Goal: Contribute content: Contribute content

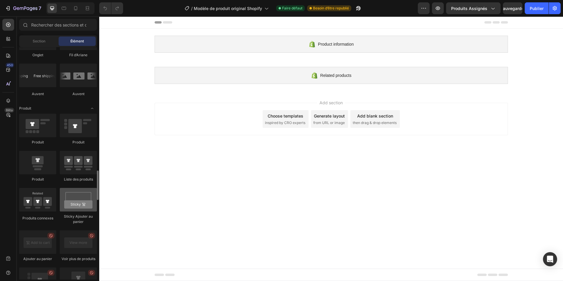
scroll to position [765, 0]
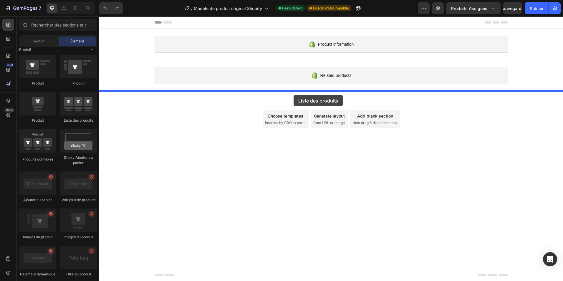
drag, startPoint x: 176, startPoint y: 117, endPoint x: 293, endPoint y: 95, distance: 119.7
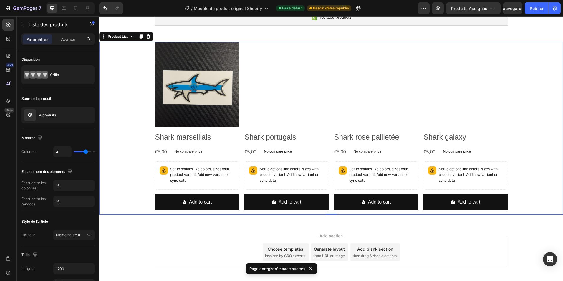
scroll to position [59, 0]
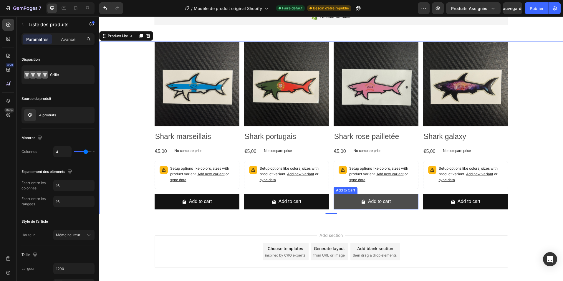
click at [411, 202] on button "Add to cart" at bounding box center [375, 202] width 85 height 16
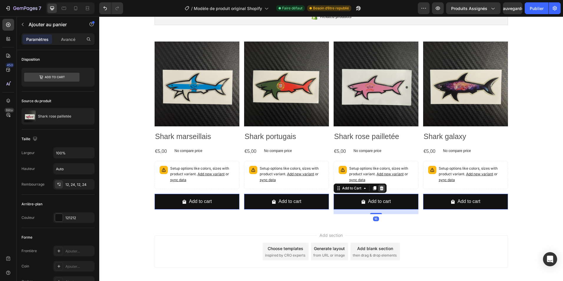
click at [379, 189] on icon at bounding box center [381, 188] width 5 height 5
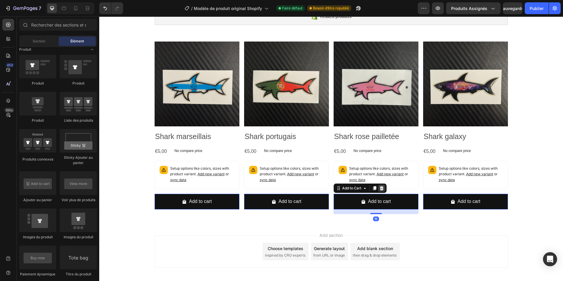
scroll to position [35, 0]
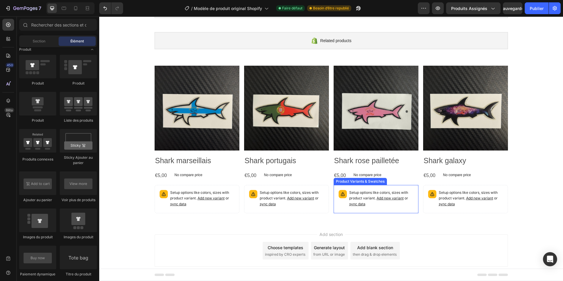
click at [394, 202] on p "Setup options like colors, sizes with product variant. Add new variant or sync …" at bounding box center [381, 198] width 64 height 17
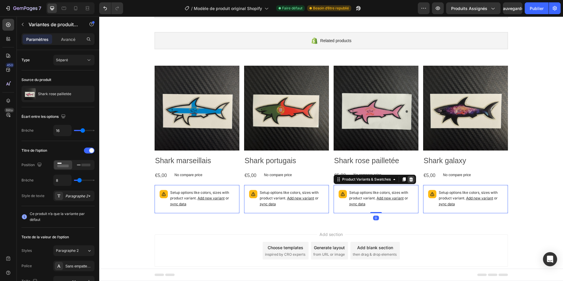
click at [410, 180] on icon at bounding box center [411, 179] width 5 height 5
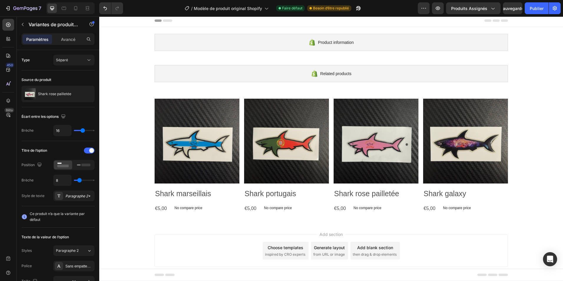
scroll to position [2, 0]
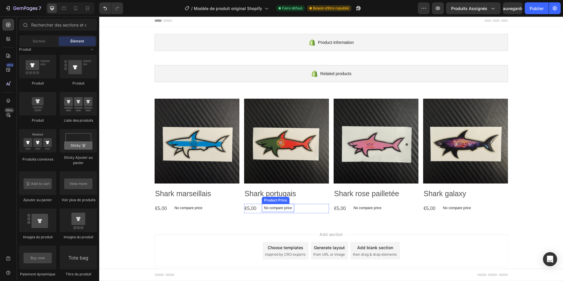
click at [277, 208] on p "No compare price" at bounding box center [278, 208] width 28 height 4
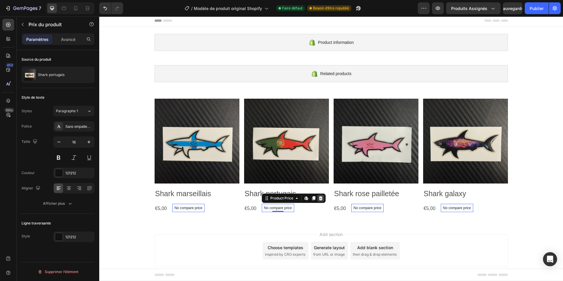
click at [318, 199] on icon at bounding box center [320, 198] width 4 height 4
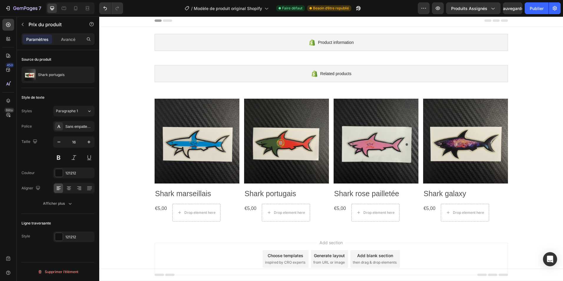
scroll to position [10, 0]
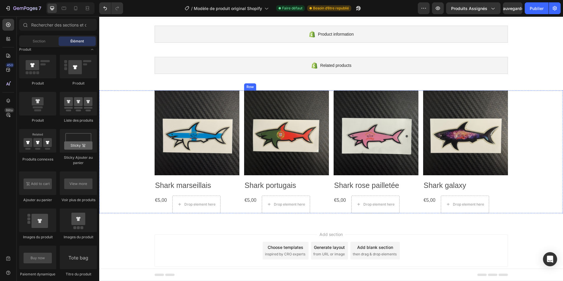
click at [293, 187] on h2 "Shark portugais" at bounding box center [286, 185] width 85 height 11
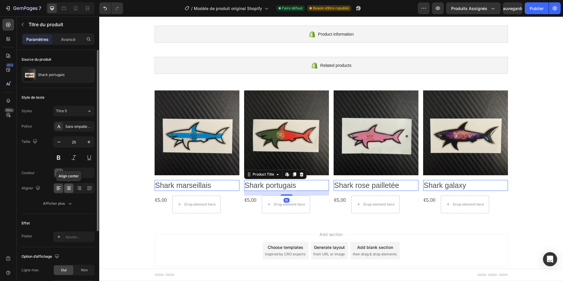
click at [71, 190] on icon at bounding box center [69, 188] width 6 height 6
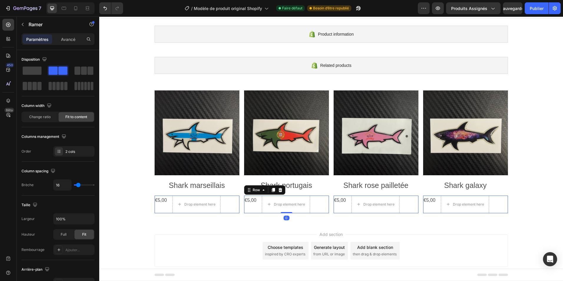
click at [255, 200] on div "€5,00 Product Price Product Price Drop element here Row 0" at bounding box center [286, 204] width 85 height 18
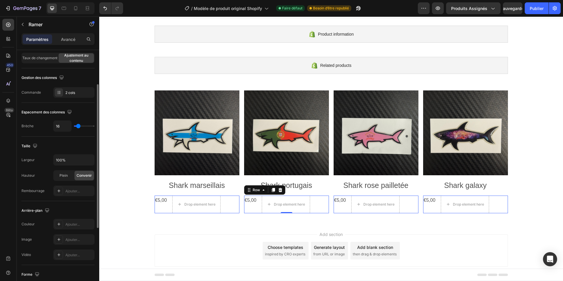
scroll to position [177, 0]
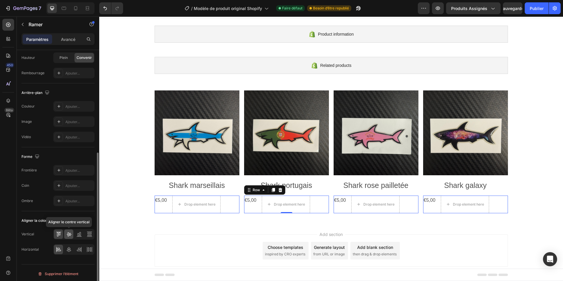
click at [71, 236] on icon at bounding box center [69, 234] width 6 height 6
click at [69, 249] on icon at bounding box center [69, 249] width 6 height 6
click at [69, 235] on icon at bounding box center [69, 234] width 5 height 4
click at [57, 237] on div at bounding box center [58, 233] width 9 height 9
click at [61, 250] on icon at bounding box center [59, 250] width 4 height 1
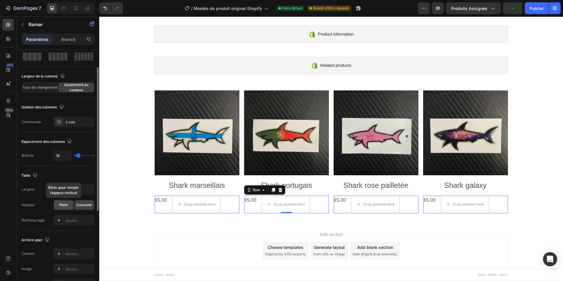
scroll to position [0, 0]
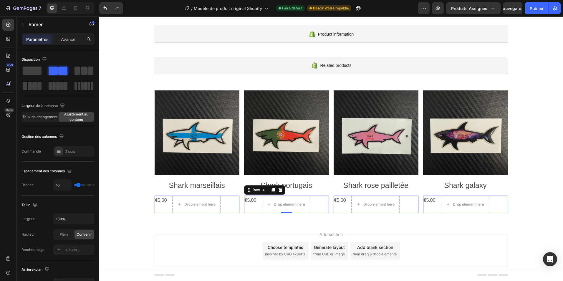
click at [155, 206] on div "€5,00 Product Price Product Price" at bounding box center [161, 204] width 13 height 18
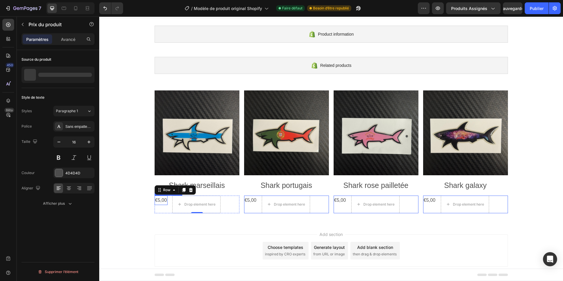
click at [158, 201] on div "€5,00" at bounding box center [161, 200] width 13 height 10
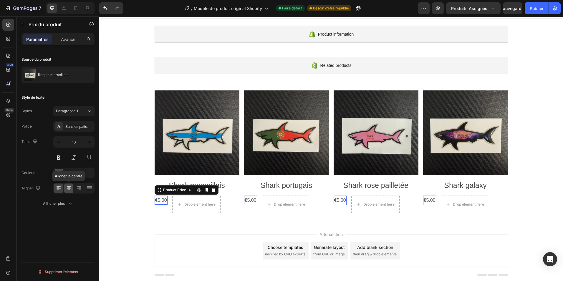
click at [72, 187] on div at bounding box center [68, 187] width 9 height 9
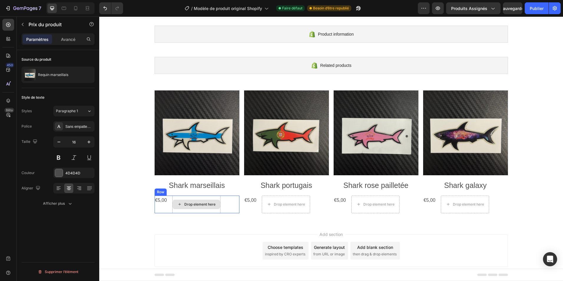
click at [199, 200] on div "Drop element here" at bounding box center [196, 204] width 48 height 9
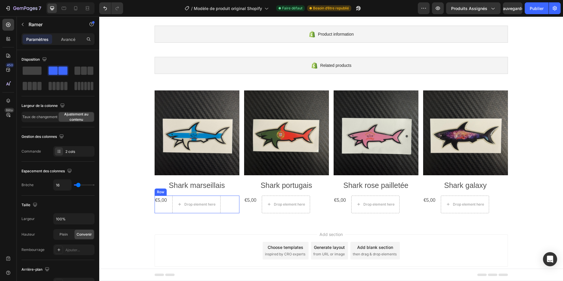
click at [221, 196] on div "€5,00 Product Price Product Price Drop element here Row" at bounding box center [197, 204] width 85 height 18
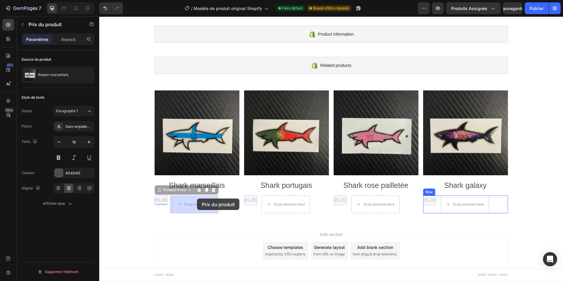
drag, startPoint x: 159, startPoint y: 199, endPoint x: 195, endPoint y: 202, distance: 36.6
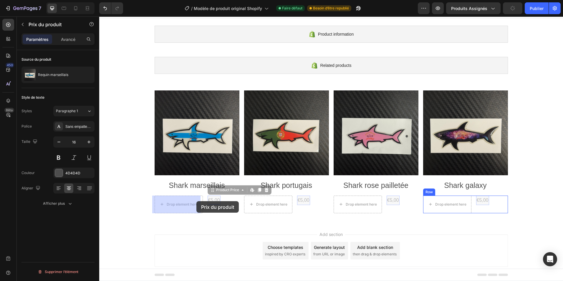
drag, startPoint x: 212, startPoint y: 199, endPoint x: 197, endPoint y: 201, distance: 15.1
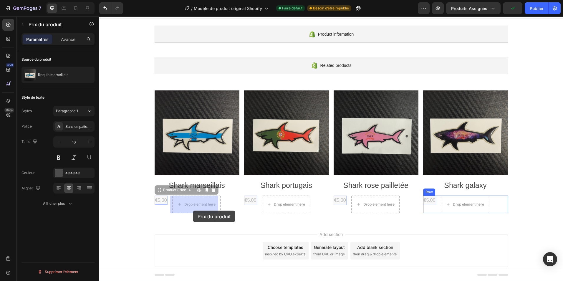
drag, startPoint x: 170, startPoint y: 204, endPoint x: 193, endPoint y: 210, distance: 23.4
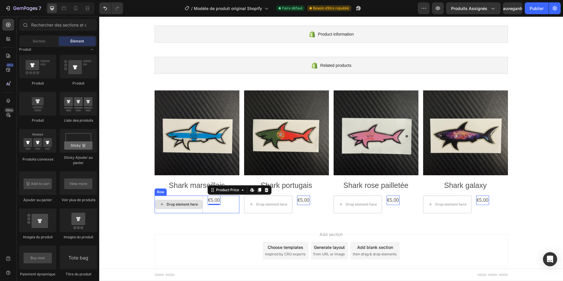
click at [183, 205] on div "Drop element here" at bounding box center [182, 204] width 31 height 5
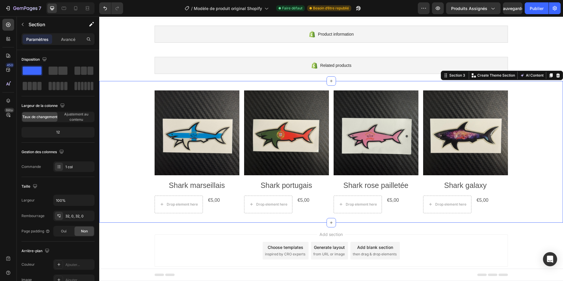
click at [205, 220] on div "Product Images Shark marseillais Product Title Drop element here €5,00 Product …" at bounding box center [331, 152] width 464 height 142
click at [206, 214] on div "Product Images Shark marseillais Product Title Drop element here €5,00 Product …" at bounding box center [331, 152] width 464 height 142
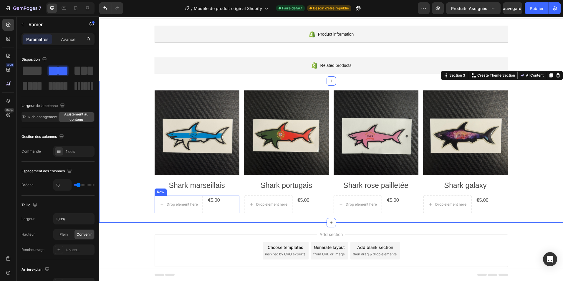
click at [209, 210] on div "€5,00 Product Price Product Price" at bounding box center [213, 204] width 13 height 18
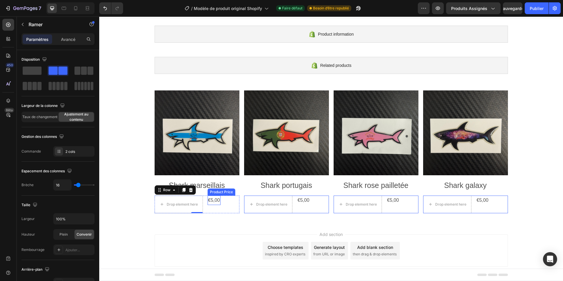
click at [216, 200] on div "€5,00" at bounding box center [213, 200] width 13 height 10
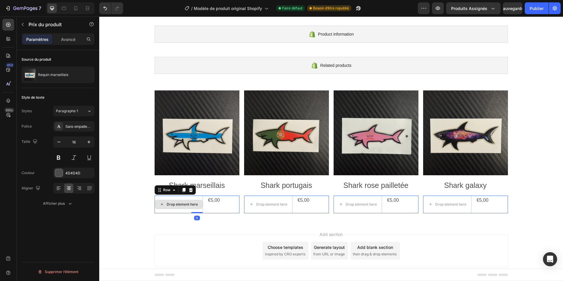
click at [191, 210] on div "Drop element here" at bounding box center [179, 204] width 48 height 18
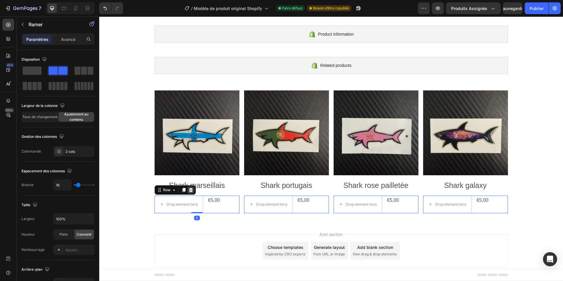
click at [188, 188] on icon at bounding box center [190, 189] width 5 height 5
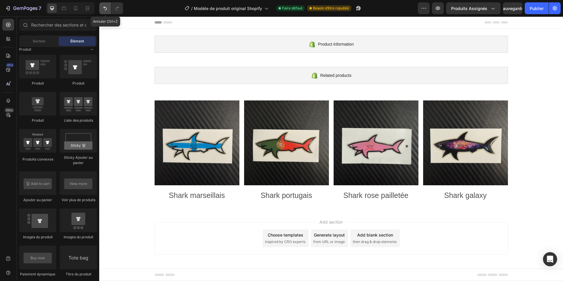
click at [102, 9] on icon "Annuler/Rétablir" at bounding box center [105, 8] width 6 height 6
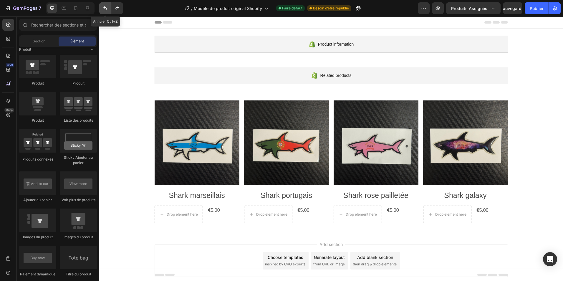
click at [102, 9] on icon "Annuler/Rétablir" at bounding box center [105, 8] width 6 height 6
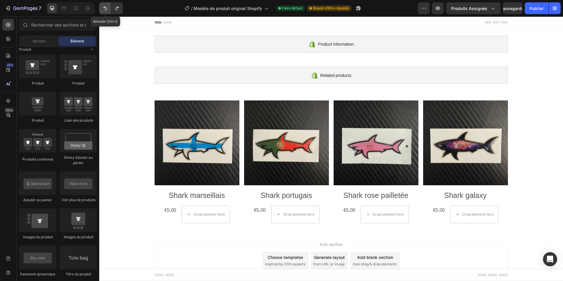
click at [102, 9] on icon "Annuler/Rétablir" at bounding box center [105, 8] width 6 height 6
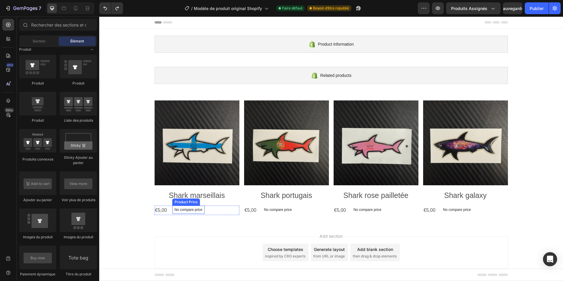
click at [190, 210] on p "No compare price" at bounding box center [189, 210] width 28 height 4
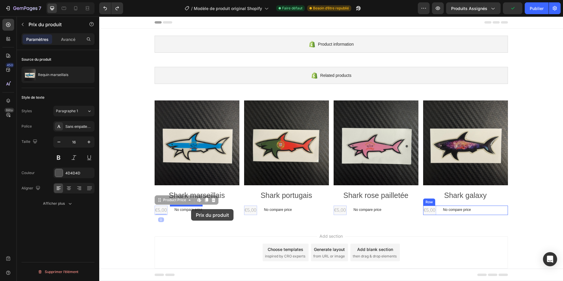
drag, startPoint x: 159, startPoint y: 209, endPoint x: 192, endPoint y: 208, distance: 32.4
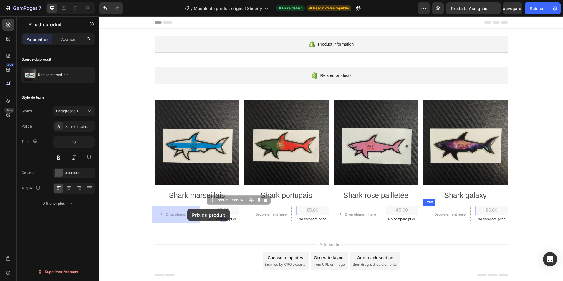
drag, startPoint x: 217, startPoint y: 207, endPoint x: 185, endPoint y: 209, distance: 31.6
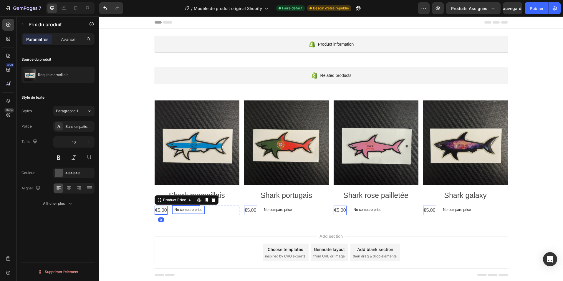
click at [189, 211] on p "No compare price" at bounding box center [189, 210] width 28 height 4
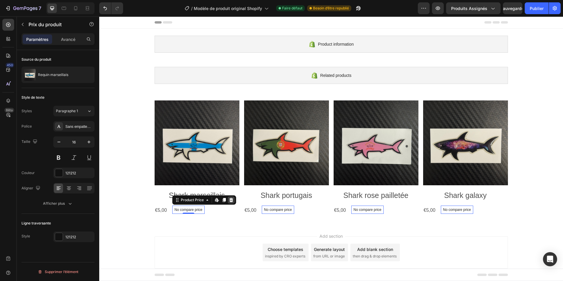
click at [229, 200] on icon at bounding box center [231, 199] width 5 height 5
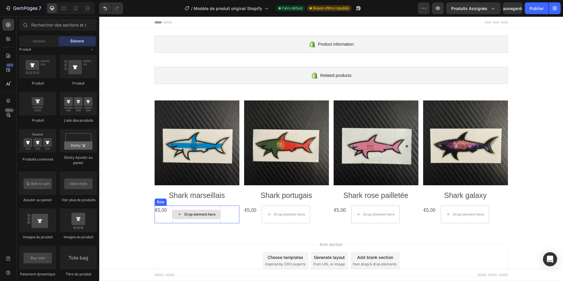
click at [178, 214] on icon at bounding box center [179, 214] width 5 height 5
click at [47, 23] on input "text" at bounding box center [58, 25] width 78 height 12
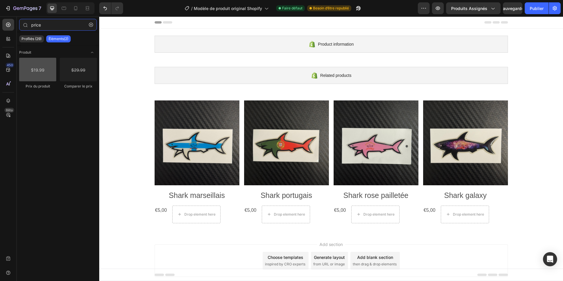
type input "price"
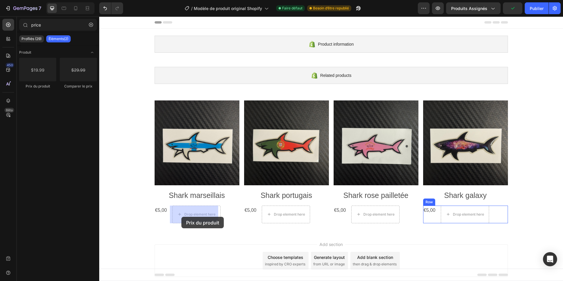
drag, startPoint x: 140, startPoint y: 96, endPoint x: 181, endPoint y: 216, distance: 126.8
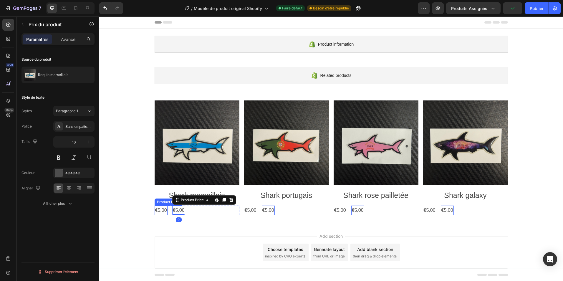
click at [159, 210] on div "€5,00" at bounding box center [161, 210] width 13 height 10
click at [212, 196] on div at bounding box center [213, 199] width 7 height 7
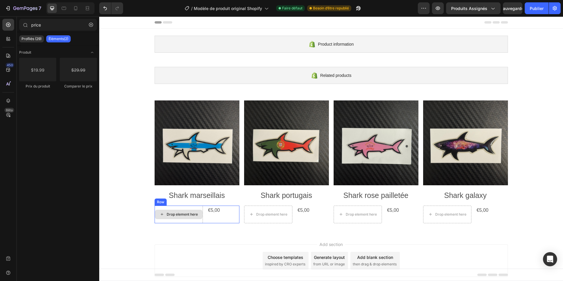
click at [189, 208] on div "Drop element here" at bounding box center [179, 214] width 48 height 18
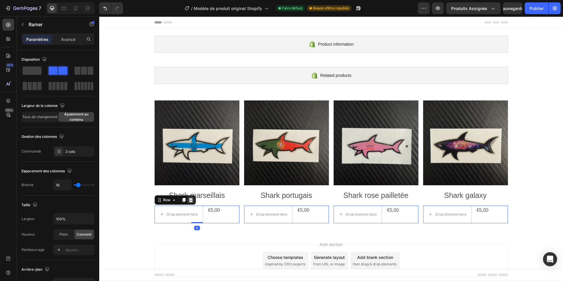
click at [189, 200] on icon at bounding box center [191, 199] width 4 height 4
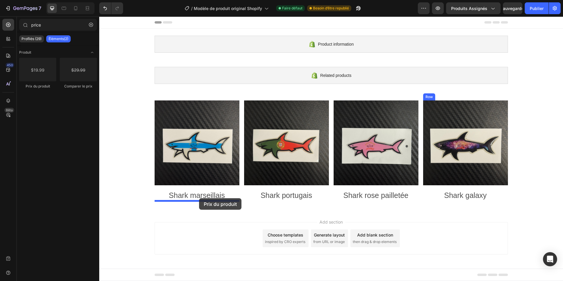
drag, startPoint x: 144, startPoint y: 95, endPoint x: 199, endPoint y: 198, distance: 117.5
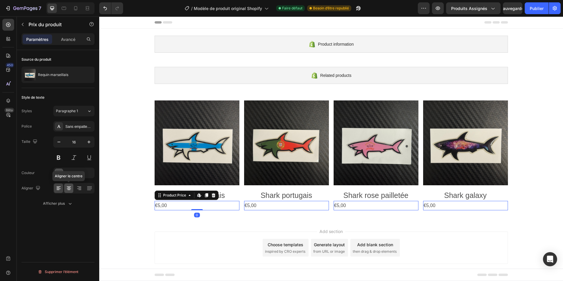
click at [71, 188] on icon at bounding box center [69, 188] width 6 height 6
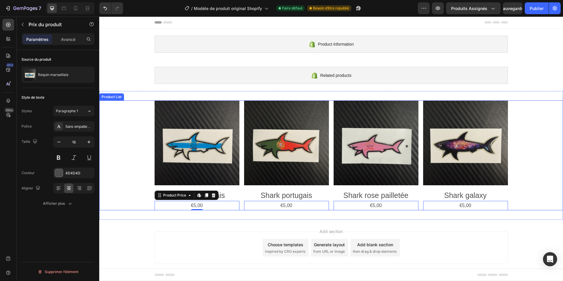
click at [242, 193] on div "Product Images Shark marseillais Product Title €5,00 Product Price Edit content…" at bounding box center [331, 155] width 353 height 110
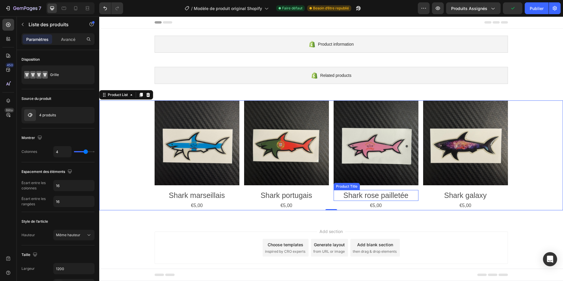
click at [375, 198] on h2 "Shark rose pailletée" at bounding box center [375, 195] width 85 height 11
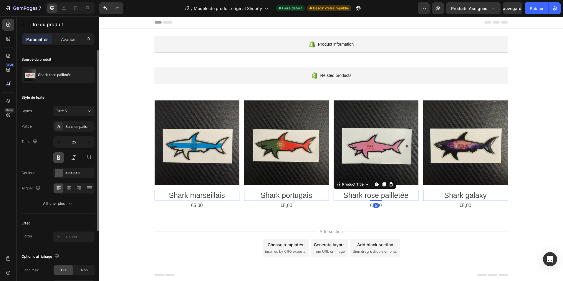
click at [58, 160] on button at bounding box center [58, 157] width 11 height 11
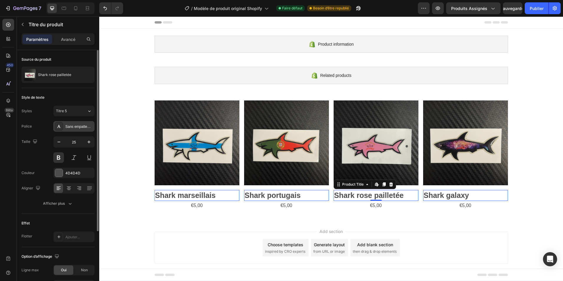
click at [78, 127] on div "Sans empattement" at bounding box center [79, 126] width 28 height 5
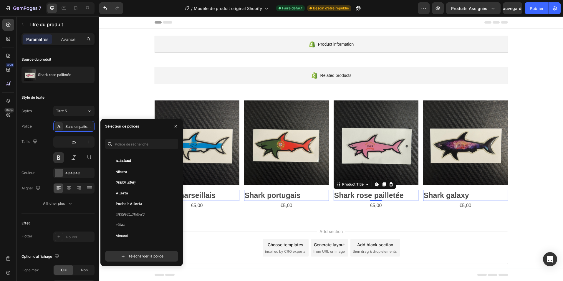
scroll to position [471, 0]
click at [126, 143] on input "text" at bounding box center [141, 144] width 73 height 11
type input "m"
click at [177, 127] on icon "button" at bounding box center [176, 126] width 2 height 2
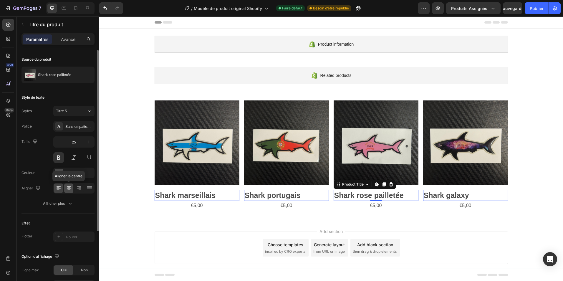
click at [69, 189] on icon at bounding box center [69, 188] width 6 height 6
click at [59, 175] on div at bounding box center [59, 173] width 8 height 8
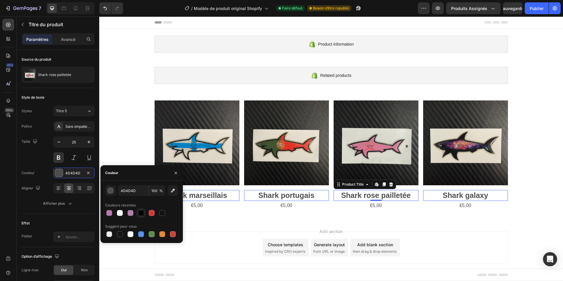
click at [139, 210] on div at bounding box center [140, 212] width 7 height 7
type input "000000"
click at [175, 172] on icon "button" at bounding box center [176, 172] width 2 height 2
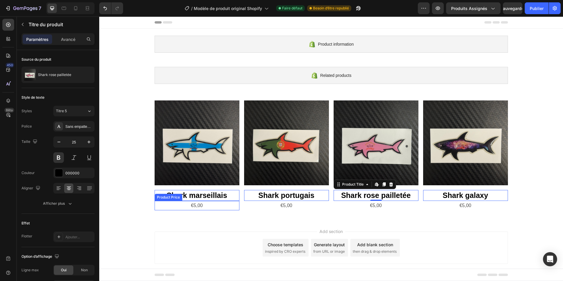
click at [216, 208] on div "€5,00" at bounding box center [197, 206] width 85 height 10
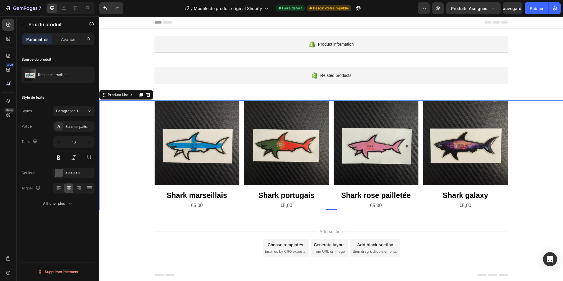
click at [242, 160] on div "Product Images Shark marseillais Product Title €5,00 Product Price Product Pric…" at bounding box center [331, 155] width 353 height 110
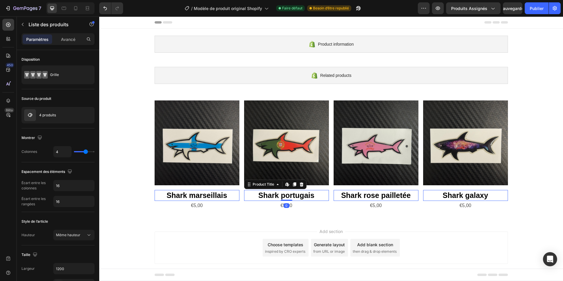
click at [315, 193] on h2 "Shark portugais" at bounding box center [286, 195] width 85 height 11
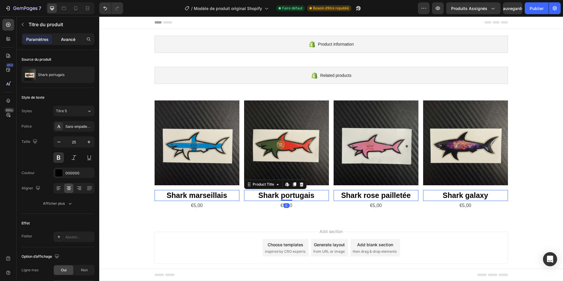
click at [70, 40] on p "Avancé" at bounding box center [68, 39] width 14 height 6
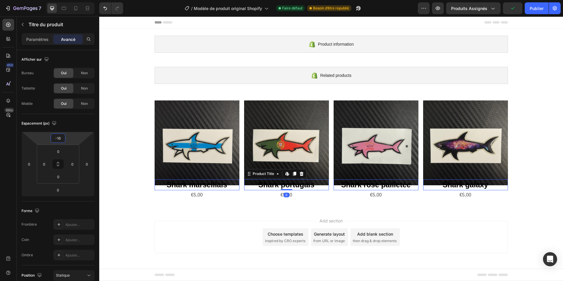
type input "-14"
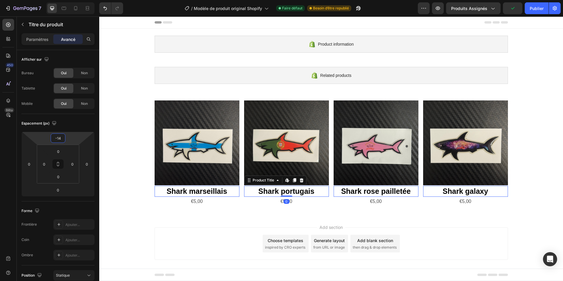
click at [71, 0] on html "7 / Modèle de produit original Shopify Faire défaut Besoin d’être republié Prev…" at bounding box center [281, 0] width 563 height 0
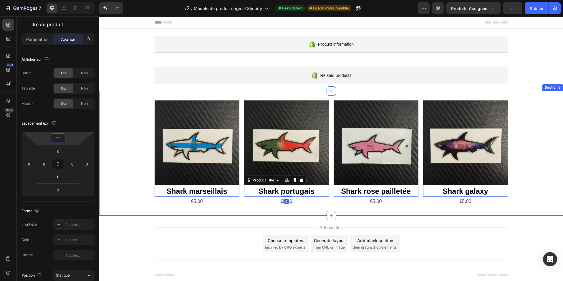
click at [223, 210] on div "Product Images Shark marseillais Product Title Edit content in Shopify 0 €5,00 …" at bounding box center [331, 153] width 464 height 124
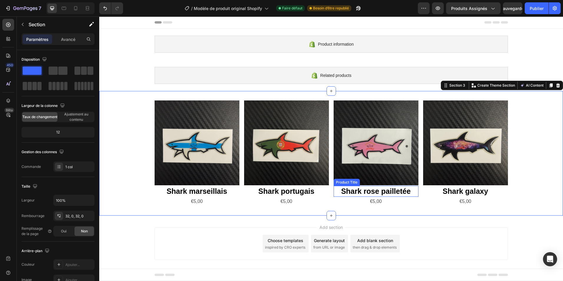
click at [395, 192] on h2 "Shark rose pailletée" at bounding box center [375, 191] width 85 height 11
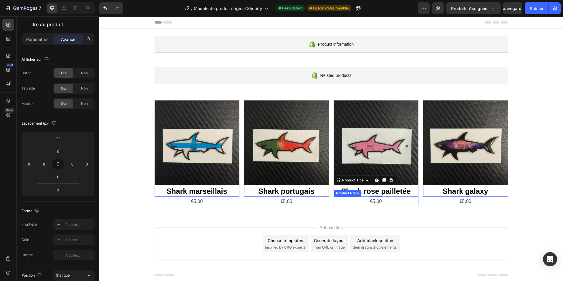
click at [396, 198] on div "€5,00" at bounding box center [375, 202] width 85 height 10
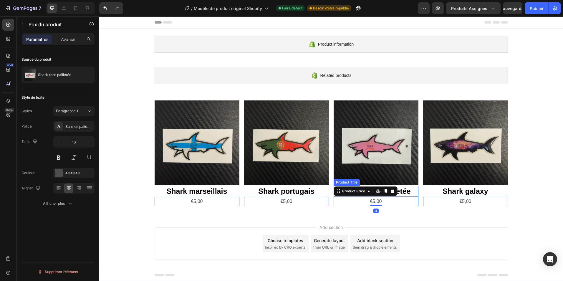
click at [404, 190] on h2 "Shark rose pailletée" at bounding box center [375, 191] width 85 height 11
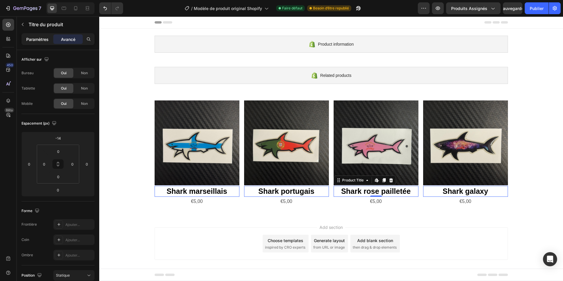
click at [41, 36] on p "Paramètres" at bounding box center [37, 39] width 22 height 6
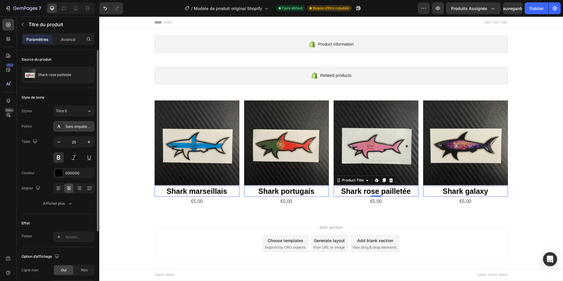
click at [76, 127] on div "Sans empattement" at bounding box center [79, 126] width 28 height 5
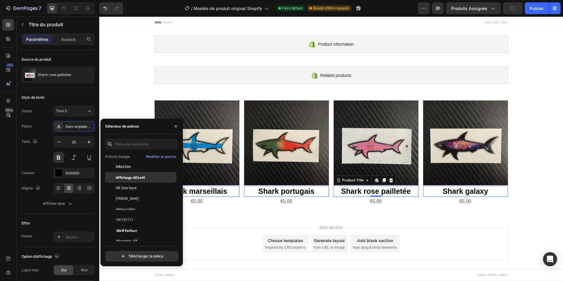
scroll to position [59, 0]
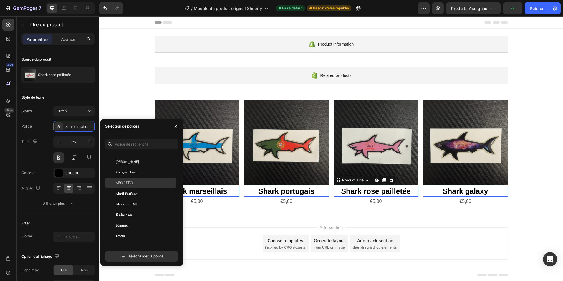
click at [128, 179] on div "Aboreto" at bounding box center [140, 182] width 71 height 11
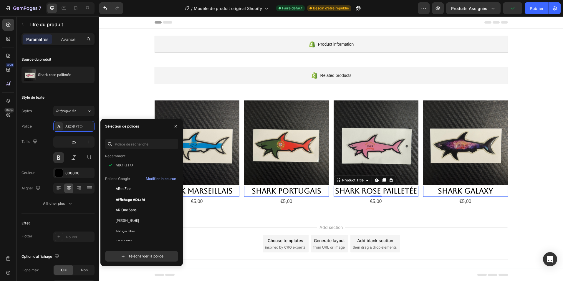
scroll to position [0, 0]
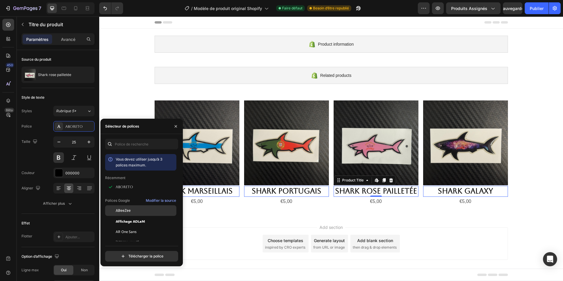
click at [128, 210] on span "ABeeZee" at bounding box center [123, 210] width 15 height 5
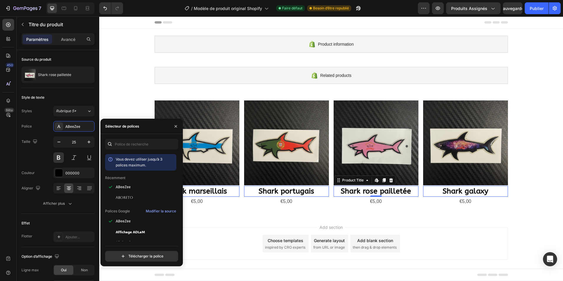
scroll to position [206, 0]
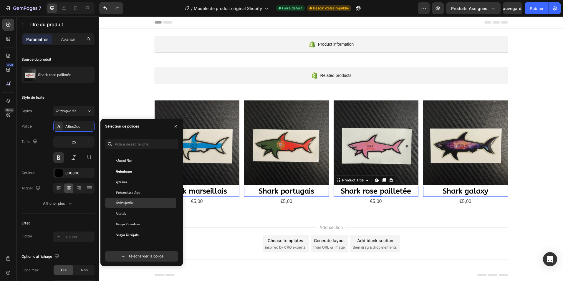
click at [129, 202] on span "Écriture Aguafina" at bounding box center [125, 202] width 18 height 5
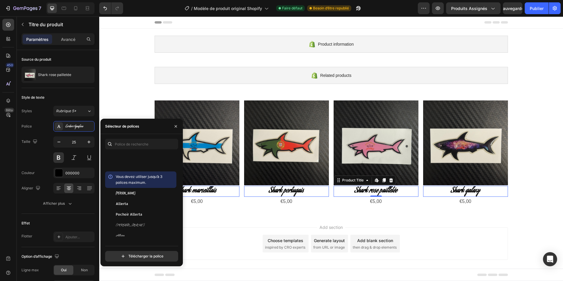
scroll to position [618, 0]
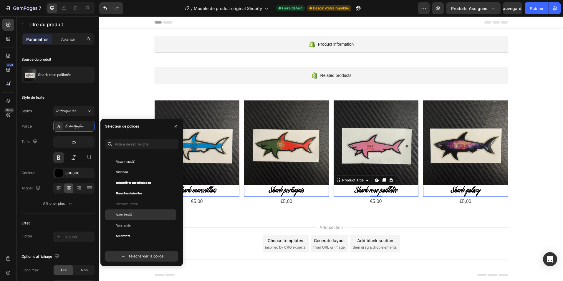
click at [137, 214] on div "Alumni Sans SC" at bounding box center [145, 214] width 59 height 5
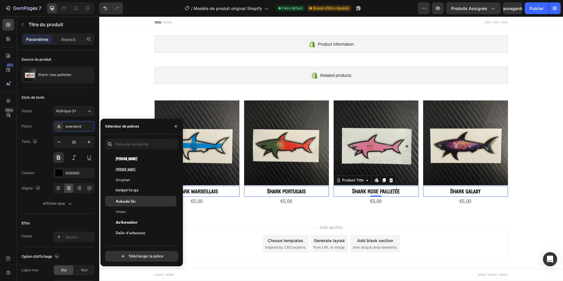
scroll to position [1030, 0]
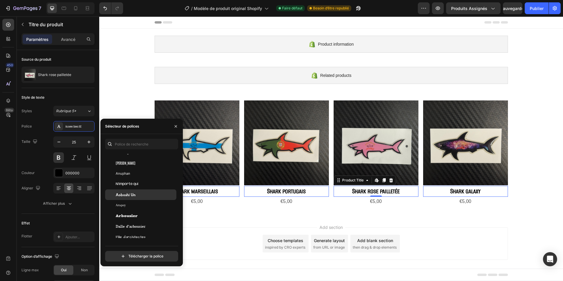
click at [133, 195] on span "Aoboshi Un" at bounding box center [126, 194] width 20 height 5
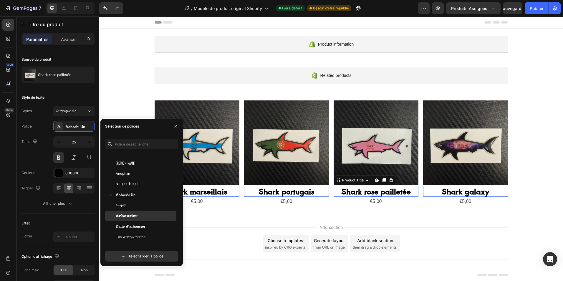
click at [130, 216] on span "Arbousier" at bounding box center [127, 215] width 22 height 5
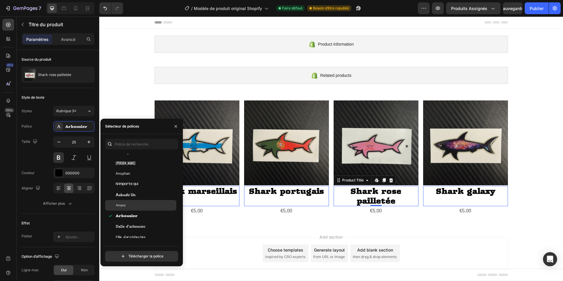
click at [132, 205] on div "Arapey" at bounding box center [145, 204] width 59 height 5
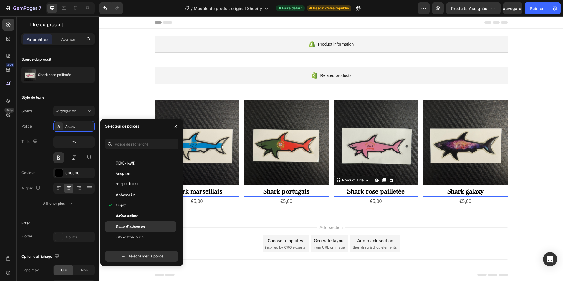
click at [133, 230] on div "Dalle d’arbousier" at bounding box center [140, 226] width 71 height 11
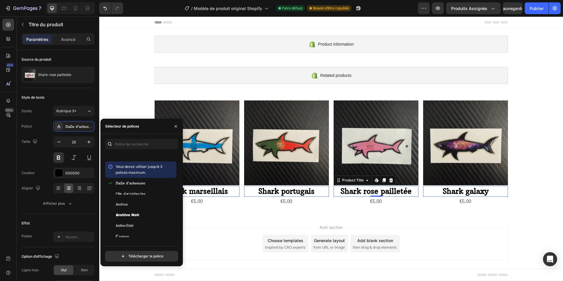
scroll to position [1177, 0]
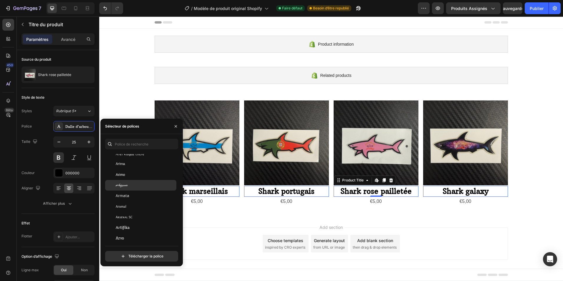
click at [131, 189] on div "Arizonie" at bounding box center [140, 185] width 71 height 11
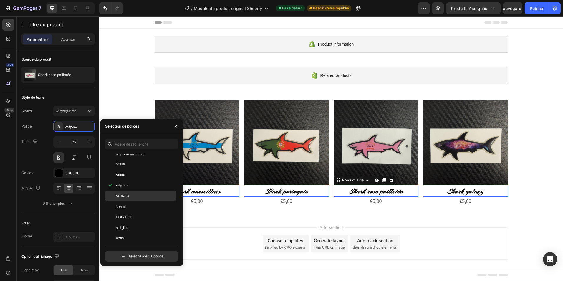
click at [129, 197] on div "Armata" at bounding box center [145, 195] width 59 height 5
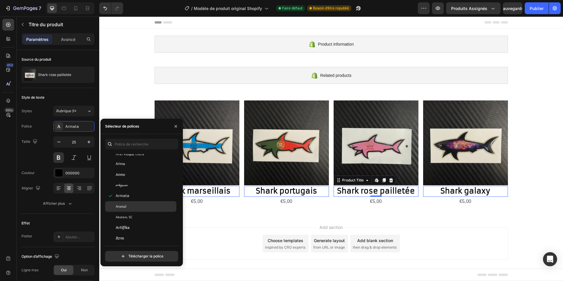
click at [128, 206] on div "Arsenal" at bounding box center [145, 206] width 59 height 5
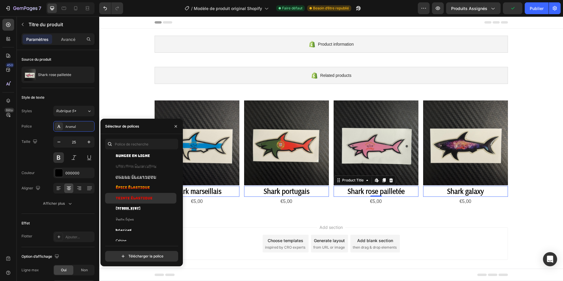
scroll to position [2767, 0]
click at [139, 185] on span "Épice élastique" at bounding box center [133, 184] width 34 height 5
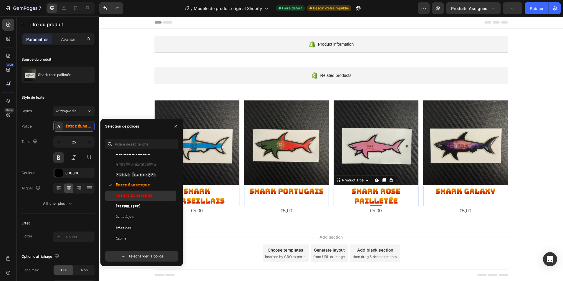
click at [136, 194] on span "Teinte élastique" at bounding box center [134, 195] width 37 height 5
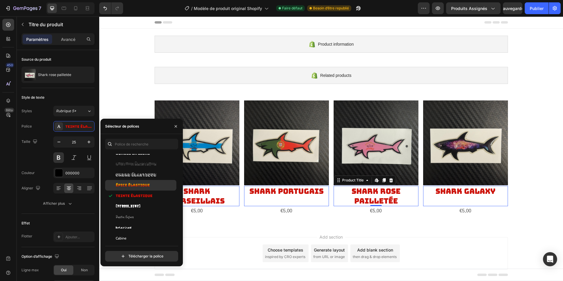
click at [140, 183] on span "Épice élastique" at bounding box center [133, 184] width 34 height 5
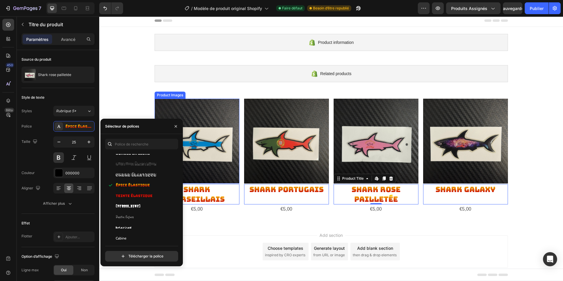
scroll to position [3, 0]
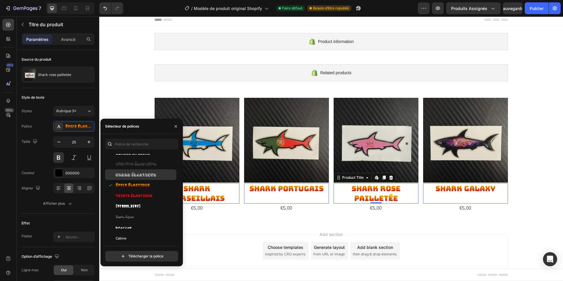
click at [142, 175] on span "Ombre élastique" at bounding box center [136, 174] width 41 height 5
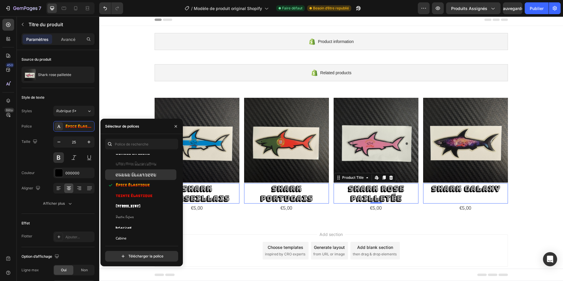
scroll to position [0, 0]
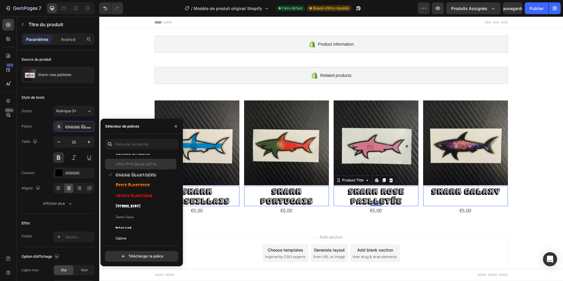
click at [144, 165] on span "Contour élastique" at bounding box center [136, 163] width 41 height 5
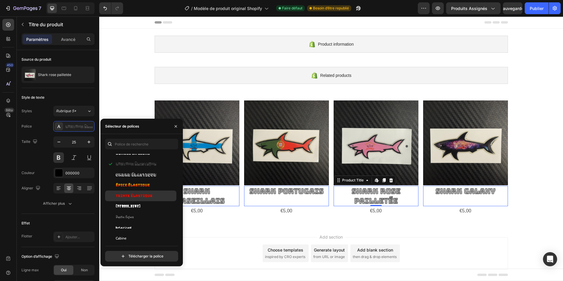
click at [140, 196] on span "Teinte élastique" at bounding box center [134, 195] width 37 height 5
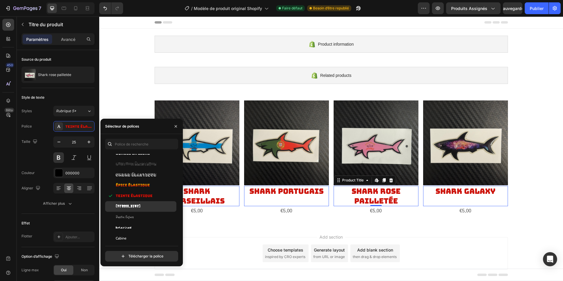
click at [137, 205] on div "[PERSON_NAME]" at bounding box center [145, 206] width 59 height 5
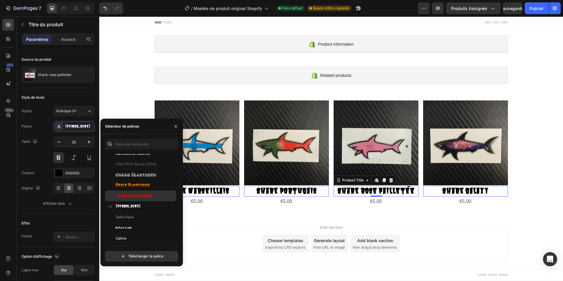
click at [139, 198] on div "Teinte élastique" at bounding box center [140, 195] width 71 height 11
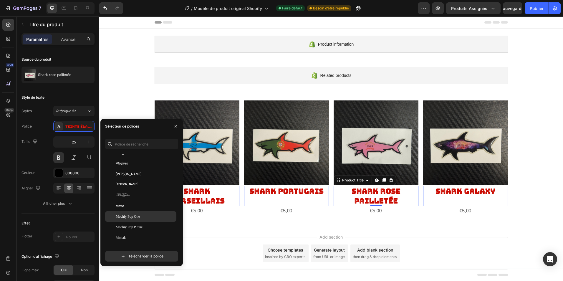
scroll to position [9978, 0]
click at [138, 177] on div "[PERSON_NAME]" at bounding box center [145, 179] width 59 height 5
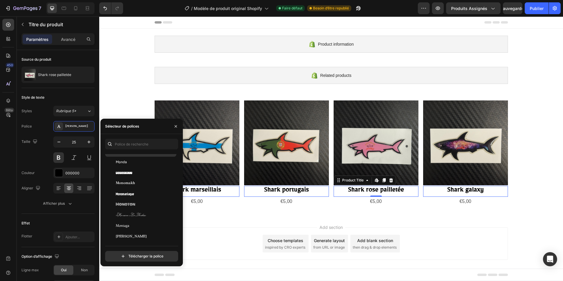
scroll to position [10154, 0]
click at [143, 194] on div "Monoton" at bounding box center [145, 193] width 59 height 5
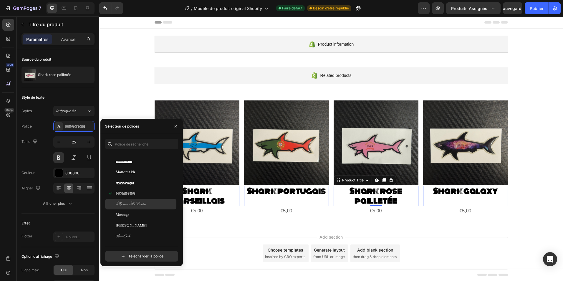
click at [142, 204] on span "Monsieur La Doulaise" at bounding box center [131, 203] width 30 height 5
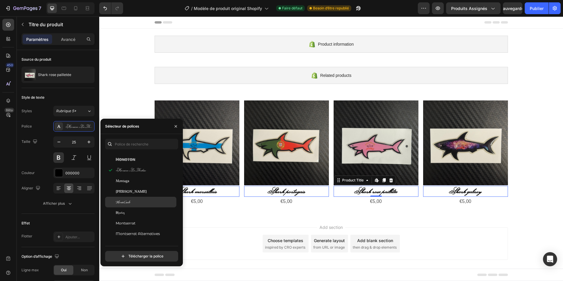
scroll to position [10213, 0]
click at [147, 199] on div "Montserrat" at bounding box center [145, 197] width 59 height 5
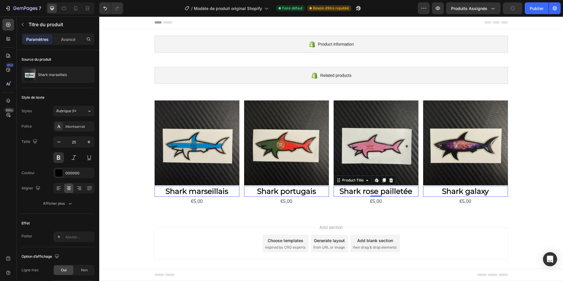
click at [207, 192] on h2 "Shark marseillais" at bounding box center [197, 191] width 85 height 11
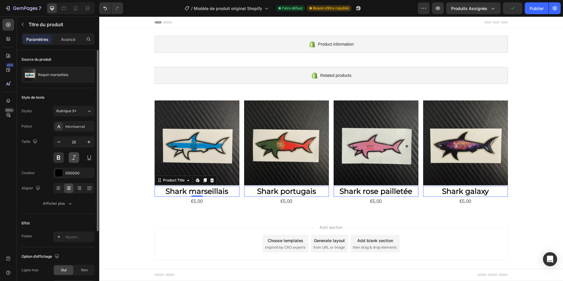
click at [71, 161] on button at bounding box center [74, 157] width 11 height 11
click at [92, 160] on button at bounding box center [89, 157] width 11 height 11
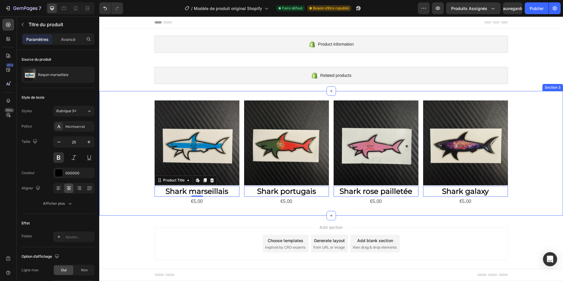
click at [329, 96] on div "Product Images Shark marseillais Product Title Edit content in Shopify 0 €5,00 …" at bounding box center [331, 153] width 464 height 124
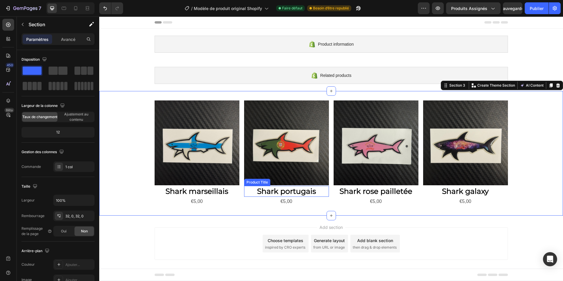
click at [300, 189] on h2 "Shark portugais" at bounding box center [286, 191] width 85 height 11
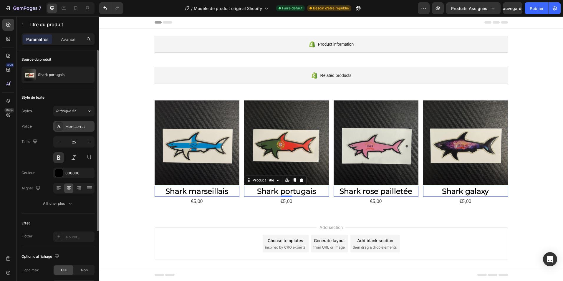
click at [73, 128] on div "Montserrat" at bounding box center [79, 126] width 28 height 5
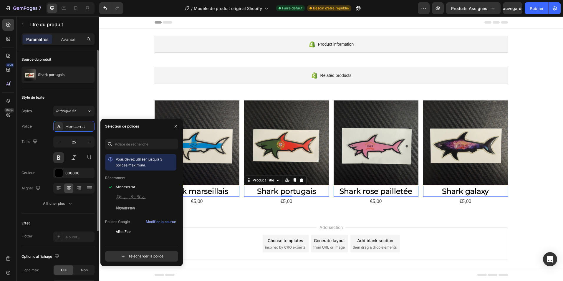
click at [32, 158] on div "Taille 25" at bounding box center [57, 149] width 73 height 26
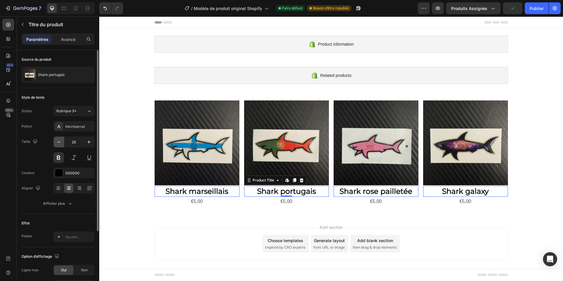
click at [57, 142] on icon "button" at bounding box center [59, 142] width 6 height 6
click at [89, 141] on icon "button" at bounding box center [89, 142] width 6 height 6
type input "25"
click at [205, 200] on div "€5,00" at bounding box center [197, 202] width 85 height 10
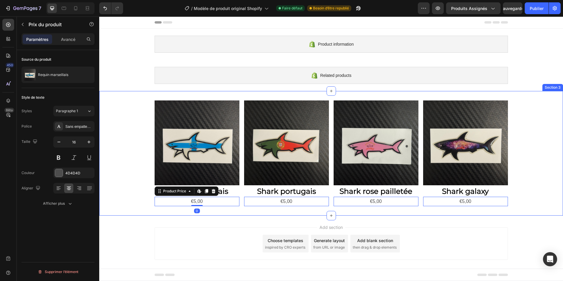
click at [249, 207] on div "Product Images Shark marseillais Product Title €5,00 Product Price Edit content…" at bounding box center [331, 153] width 464 height 124
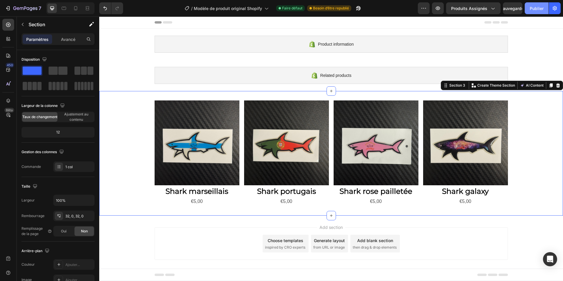
click at [539, 9] on font "Publier" at bounding box center [536, 8] width 14 height 6
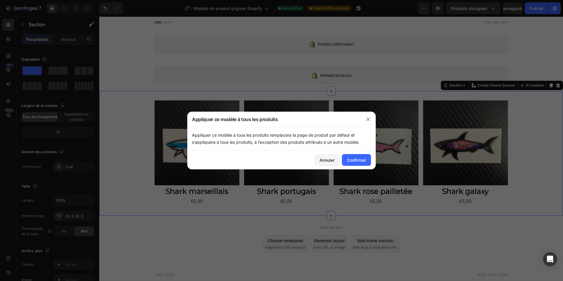
click at [350, 166] on div "Annuler Confirmer" at bounding box center [281, 159] width 188 height 19
click at [352, 160] on font "Confirmer" at bounding box center [356, 160] width 19 height 6
